Goal: Information Seeking & Learning: Check status

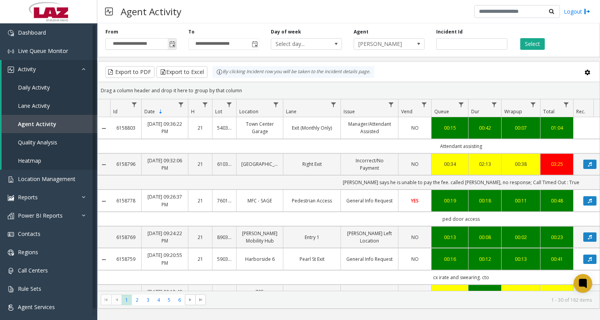
drag, startPoint x: 0, startPoint y: 0, endPoint x: 175, endPoint y: 46, distance: 180.8
click at [175, 46] on span "Toggle popup" at bounding box center [172, 44] width 6 height 6
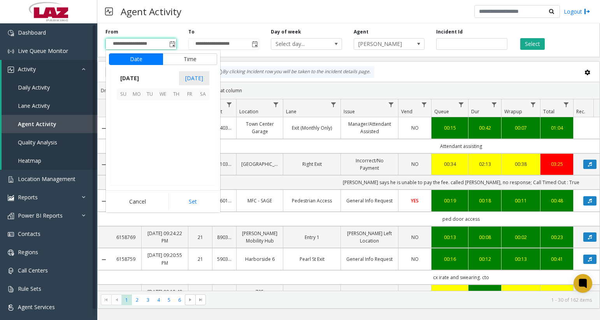
scroll to position [139766, 0]
click at [176, 131] on span "18" at bounding box center [176, 133] width 13 height 13
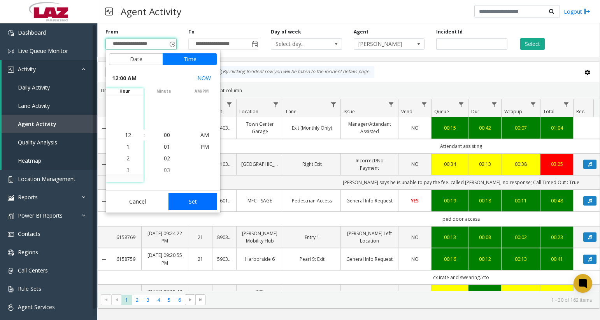
click at [192, 195] on button "Set" at bounding box center [193, 201] width 49 height 17
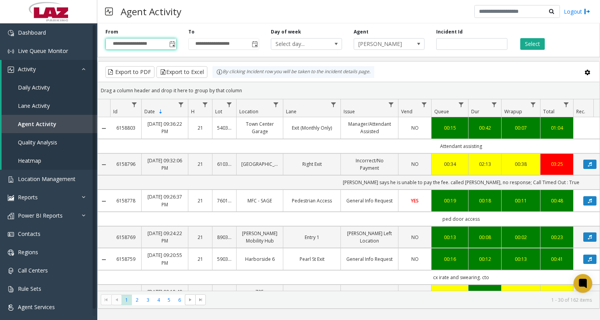
type input "**********"
click at [532, 42] on button "Select" at bounding box center [533, 44] width 25 height 12
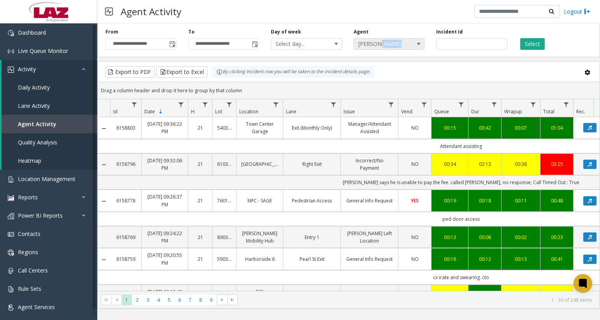
click at [382, 44] on span "[PERSON_NAME]" at bounding box center [382, 44] width 56 height 11
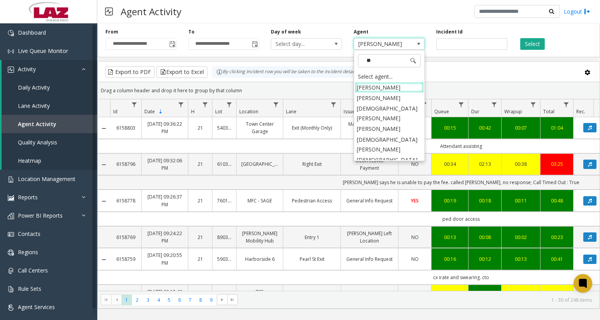
type input "***"
click at [384, 155] on li "[DEMOGRAPHIC_DATA][PERSON_NAME]" at bounding box center [389, 165] width 69 height 20
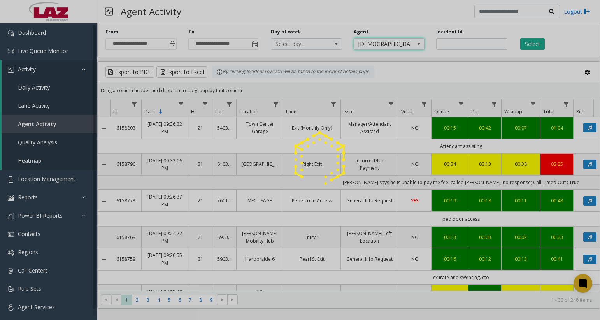
click at [403, 44] on app-root "**********" at bounding box center [300, 160] width 600 height 320
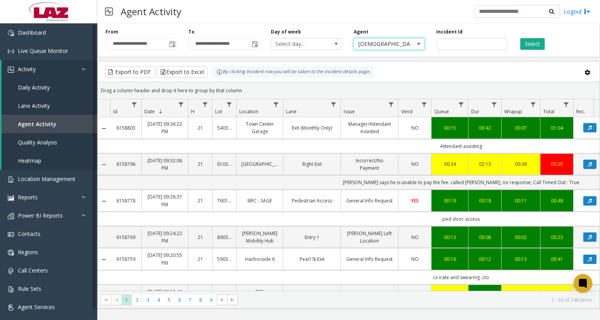
click at [403, 44] on span "[DEMOGRAPHIC_DATA][PERSON_NAME]" at bounding box center [382, 44] width 56 height 11
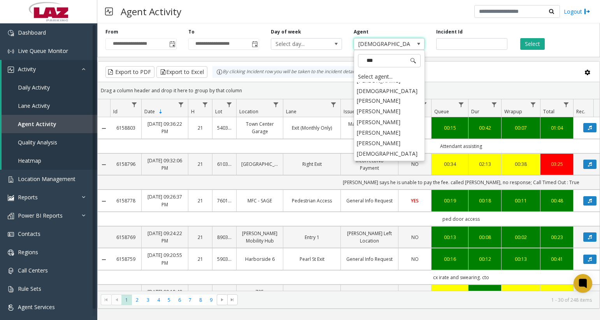
scroll to position [7, 0]
type input "*****"
click at [390, 168] on li "[PERSON_NAME]" at bounding box center [389, 173] width 69 height 11
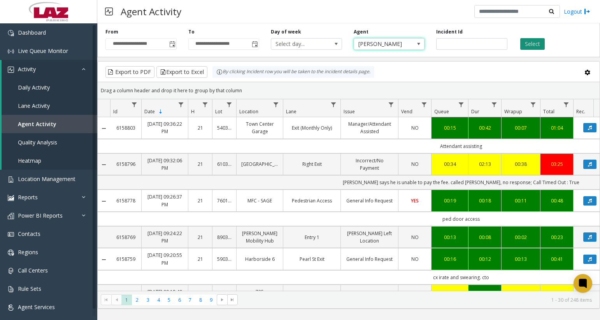
click at [535, 41] on button "Select" at bounding box center [533, 44] width 25 height 12
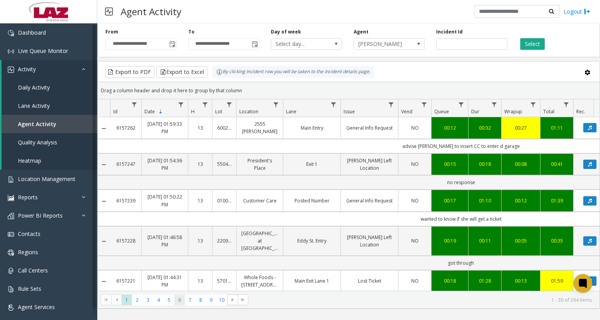
click at [175, 301] on span "6" at bounding box center [179, 300] width 11 height 11
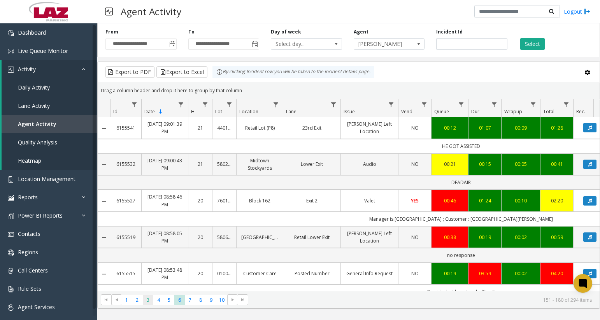
click at [147, 300] on span "3" at bounding box center [148, 300] width 11 height 11
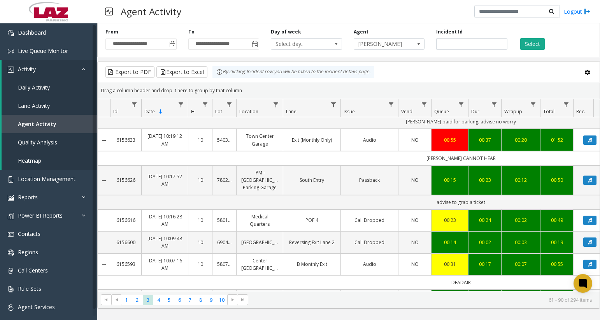
scroll to position [117, 0]
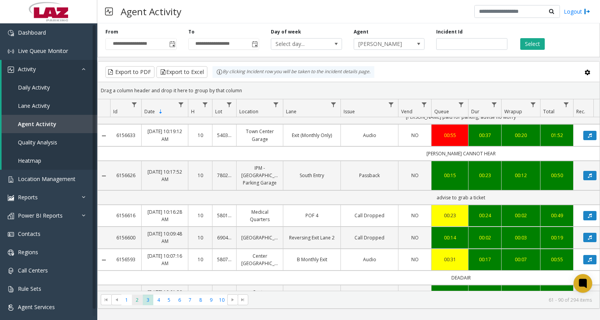
click at [135, 304] on span "2" at bounding box center [137, 300] width 11 height 11
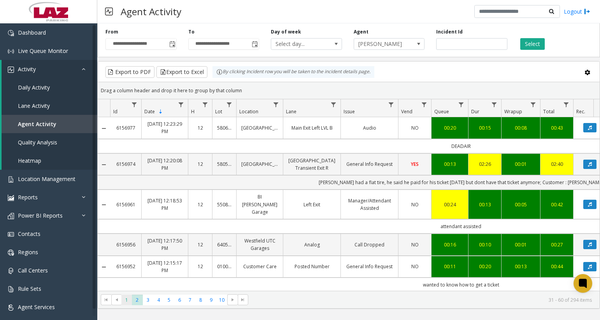
click at [123, 299] on span "1" at bounding box center [127, 300] width 11 height 11
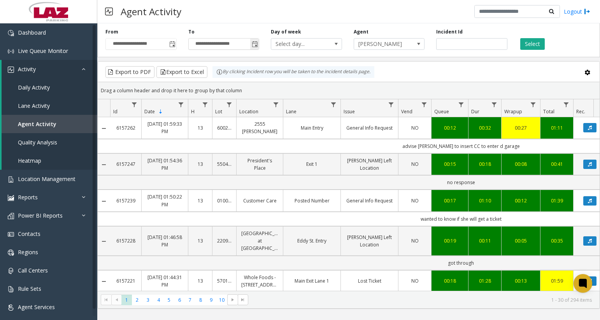
click at [254, 42] on span "Toggle popup" at bounding box center [255, 44] width 6 height 6
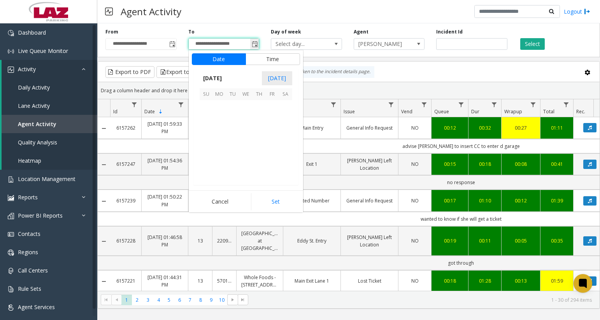
scroll to position [12, 0]
click at [289, 136] on span "20" at bounding box center [285, 133] width 13 height 13
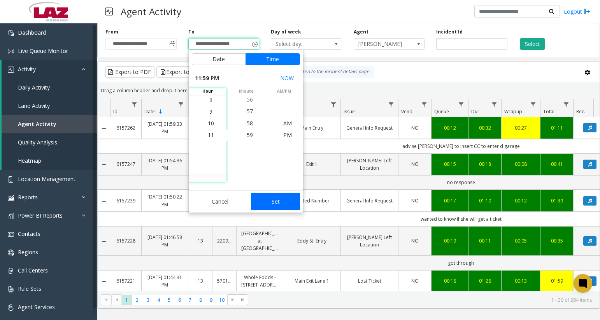
click at [281, 201] on button "Set" at bounding box center [275, 201] width 49 height 17
type input "**********"
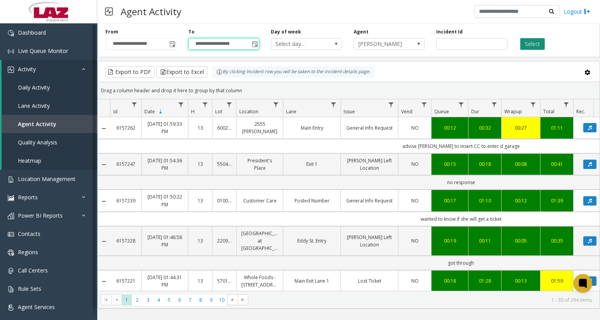
click at [527, 45] on button "Select" at bounding box center [533, 44] width 25 height 12
click at [169, 43] on span "Toggle popup" at bounding box center [172, 44] width 6 height 6
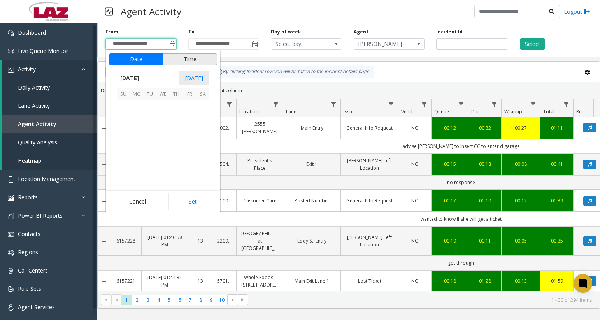
scroll to position [139766, 0]
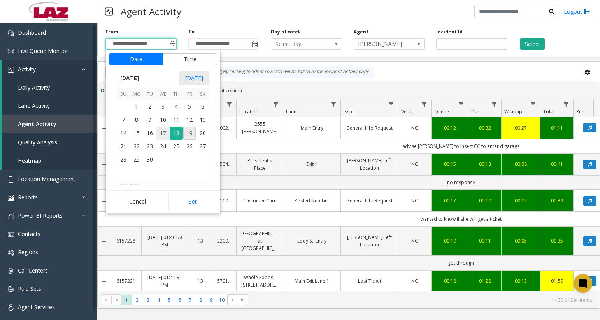
click at [166, 134] on span "17" at bounding box center [163, 133] width 13 height 13
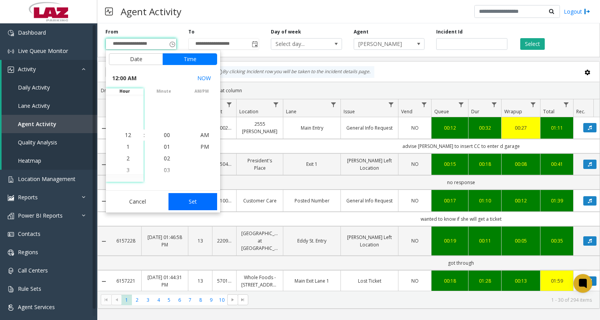
click at [192, 202] on button "Set" at bounding box center [193, 201] width 49 height 17
type input "**********"
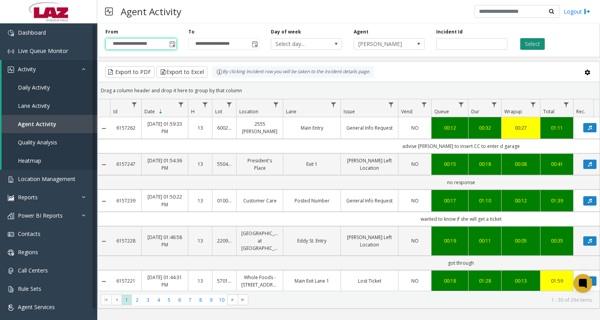
click at [528, 47] on button "Select" at bounding box center [533, 44] width 25 height 12
click at [171, 299] on span "5" at bounding box center [169, 300] width 11 height 11
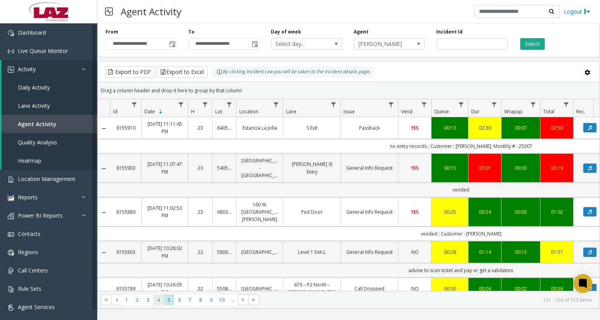
click at [159, 301] on span "4" at bounding box center [158, 300] width 11 height 11
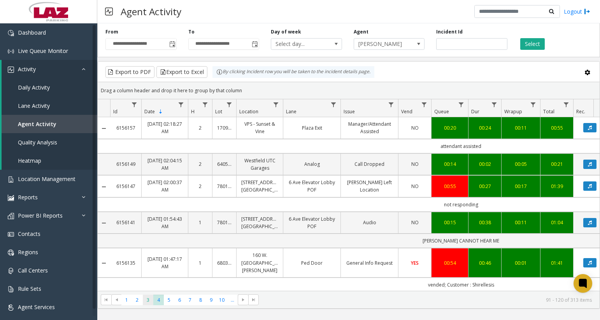
click at [150, 304] on span "3" at bounding box center [148, 300] width 11 height 11
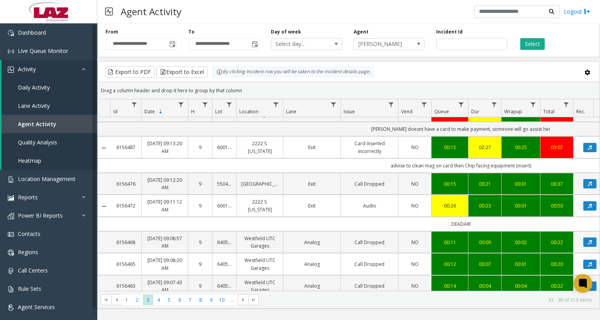
scroll to position [803, 0]
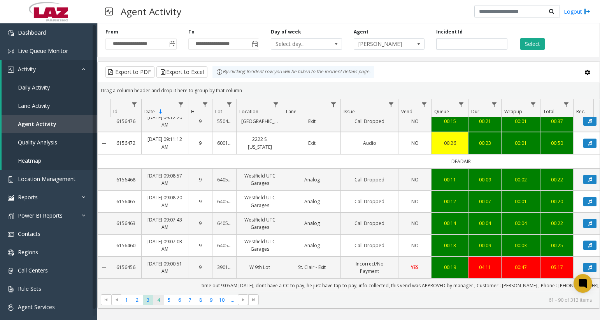
click at [156, 296] on span "4" at bounding box center [158, 300] width 11 height 11
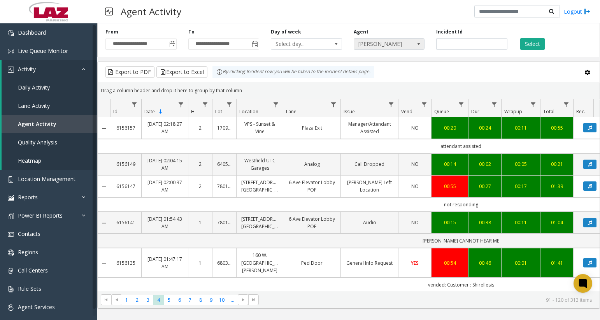
click at [366, 43] on span "[PERSON_NAME]" at bounding box center [382, 44] width 56 height 11
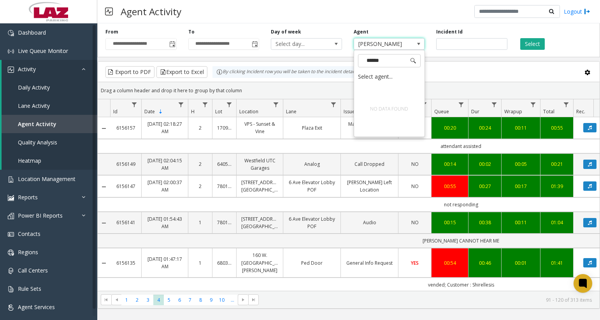
type input "*****"
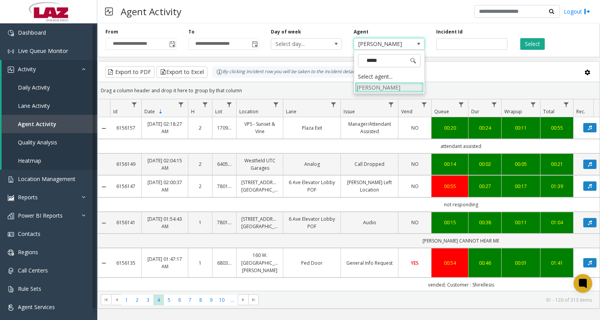
click at [379, 86] on li "[PERSON_NAME]" at bounding box center [389, 87] width 69 height 11
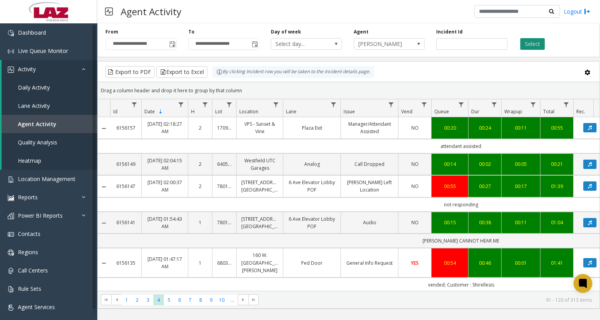
click at [528, 42] on button "Select" at bounding box center [533, 44] width 25 height 12
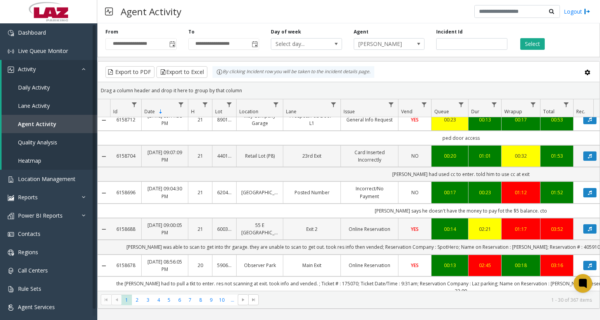
scroll to position [467, 0]
